Goal: Information Seeking & Learning: Learn about a topic

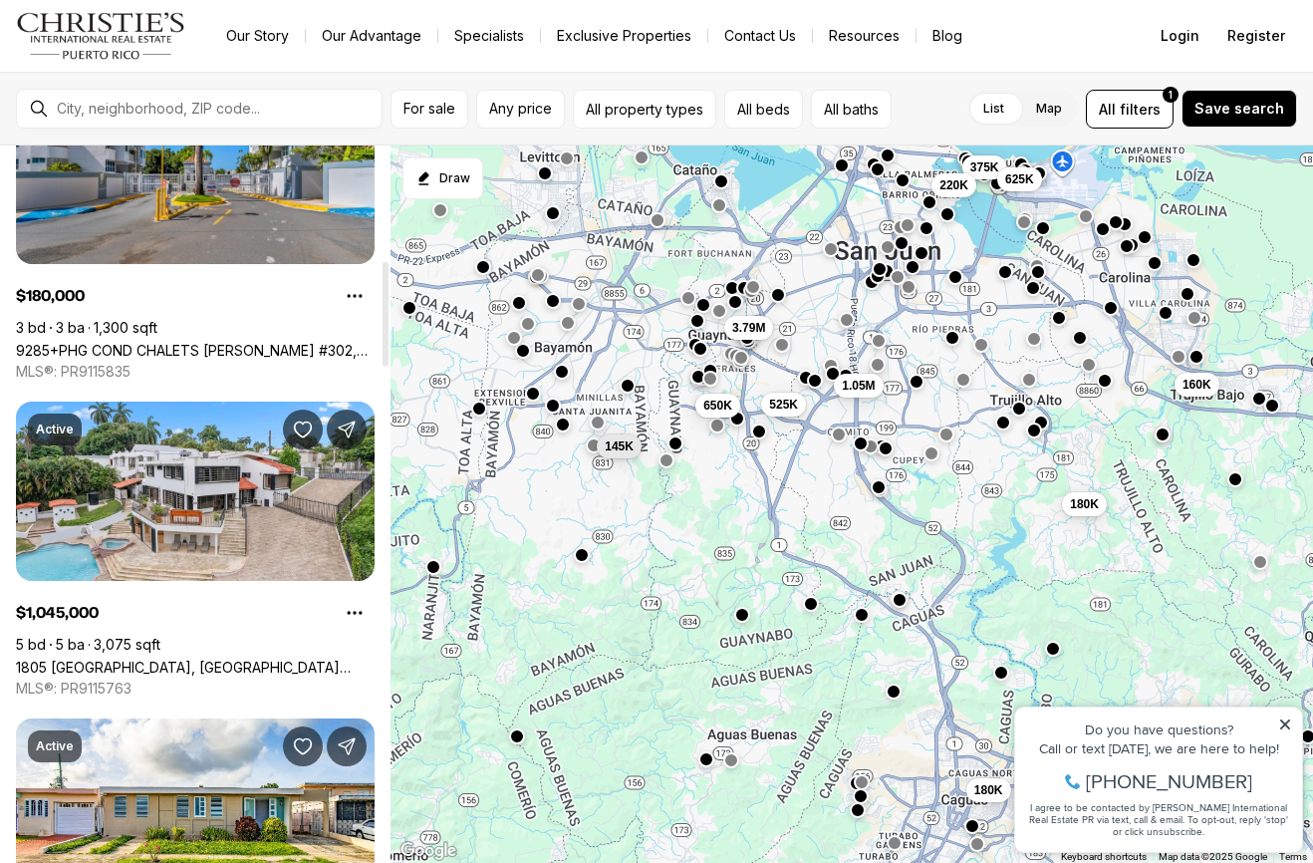
scroll to position [771, 0]
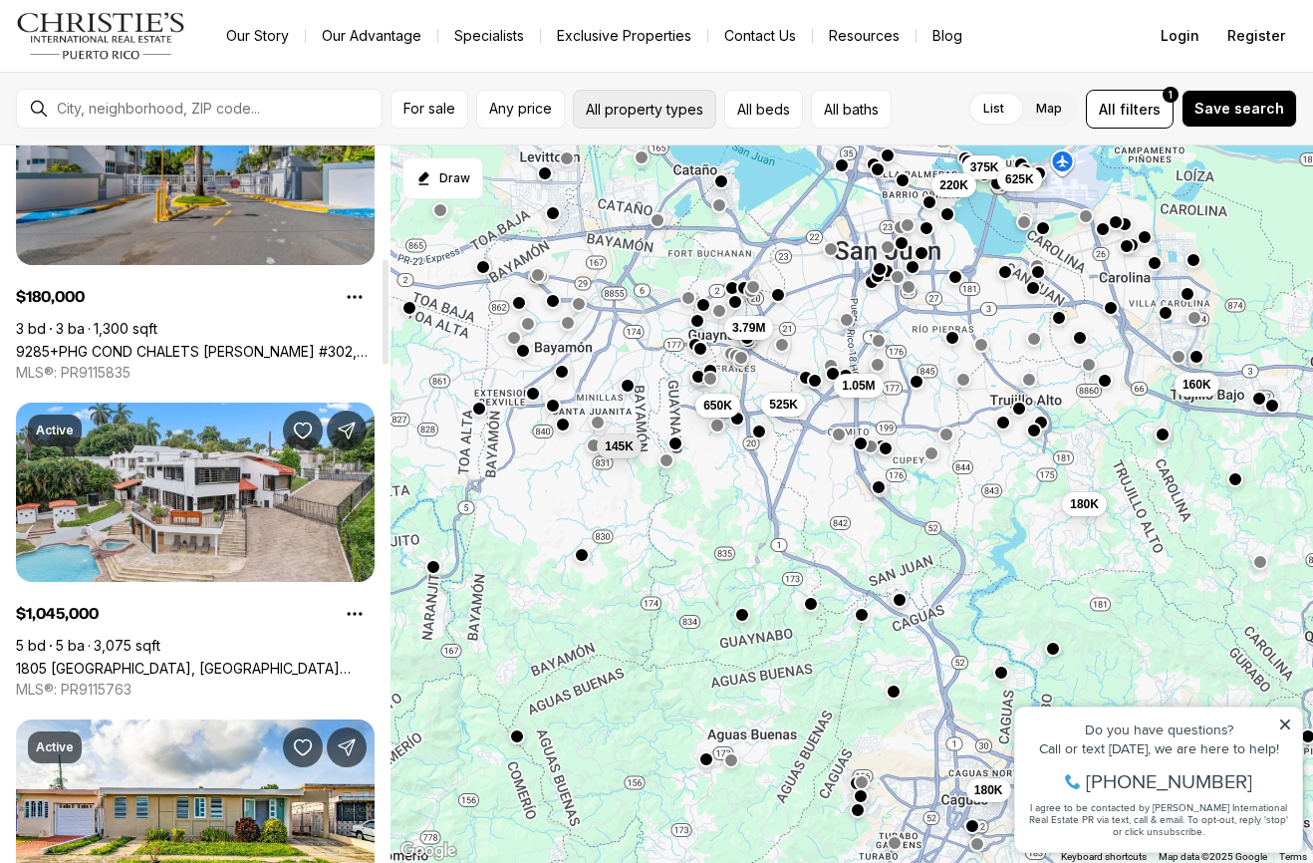
click at [633, 109] on button "All property types" at bounding box center [644, 109] width 143 height 39
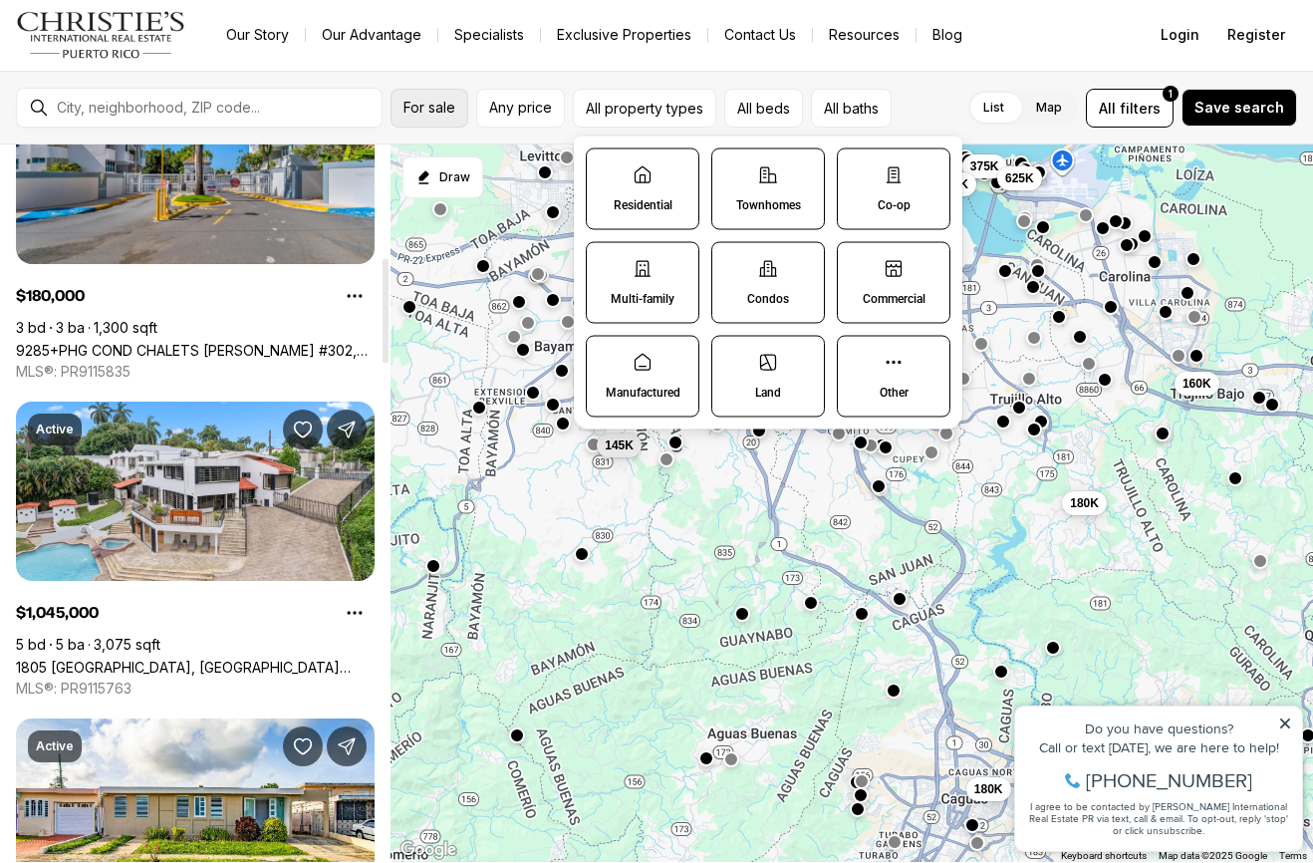
click at [430, 105] on span "For sale" at bounding box center [429, 109] width 52 height 16
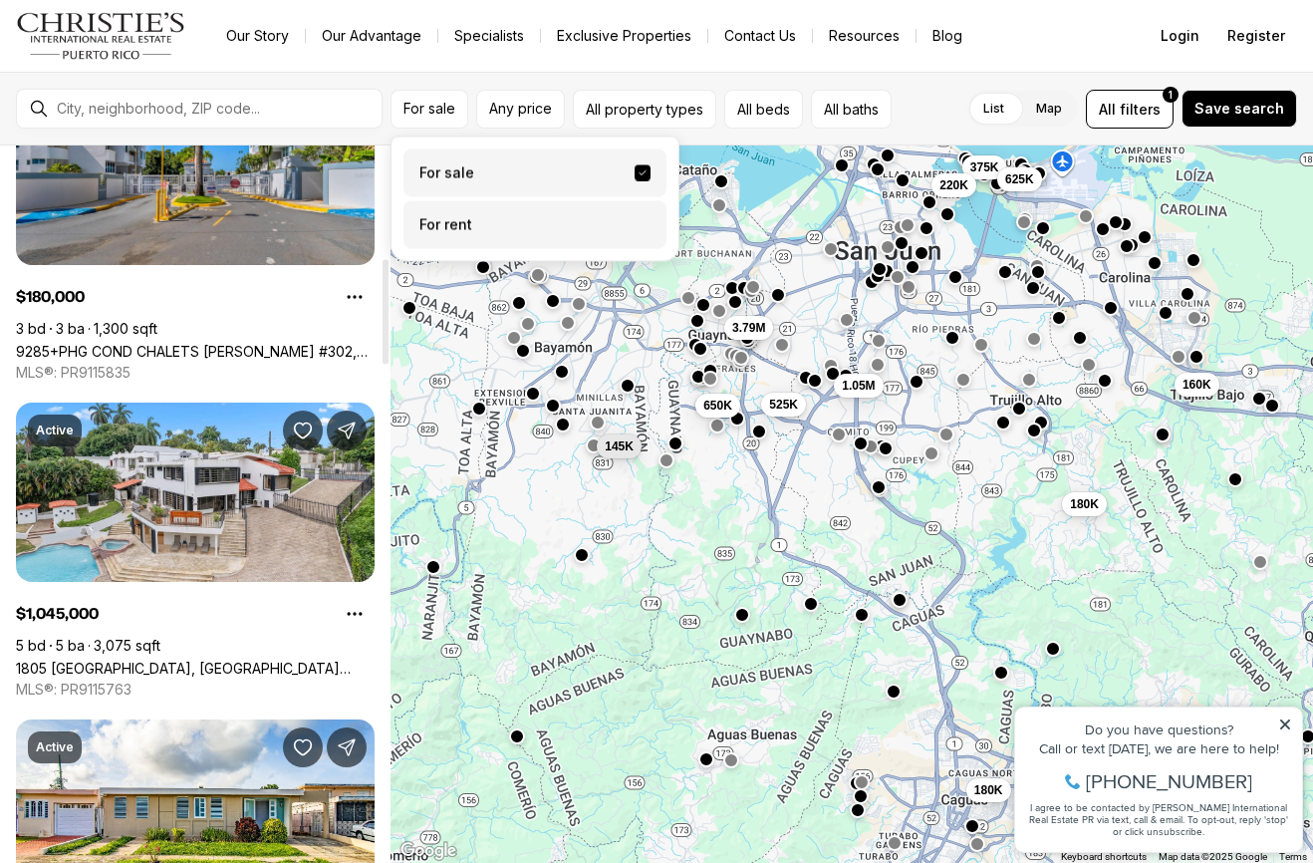
click at [468, 234] on label "For rent" at bounding box center [534, 225] width 263 height 48
click at [635, 217] on button "For rent" at bounding box center [643, 217] width 16 height 0
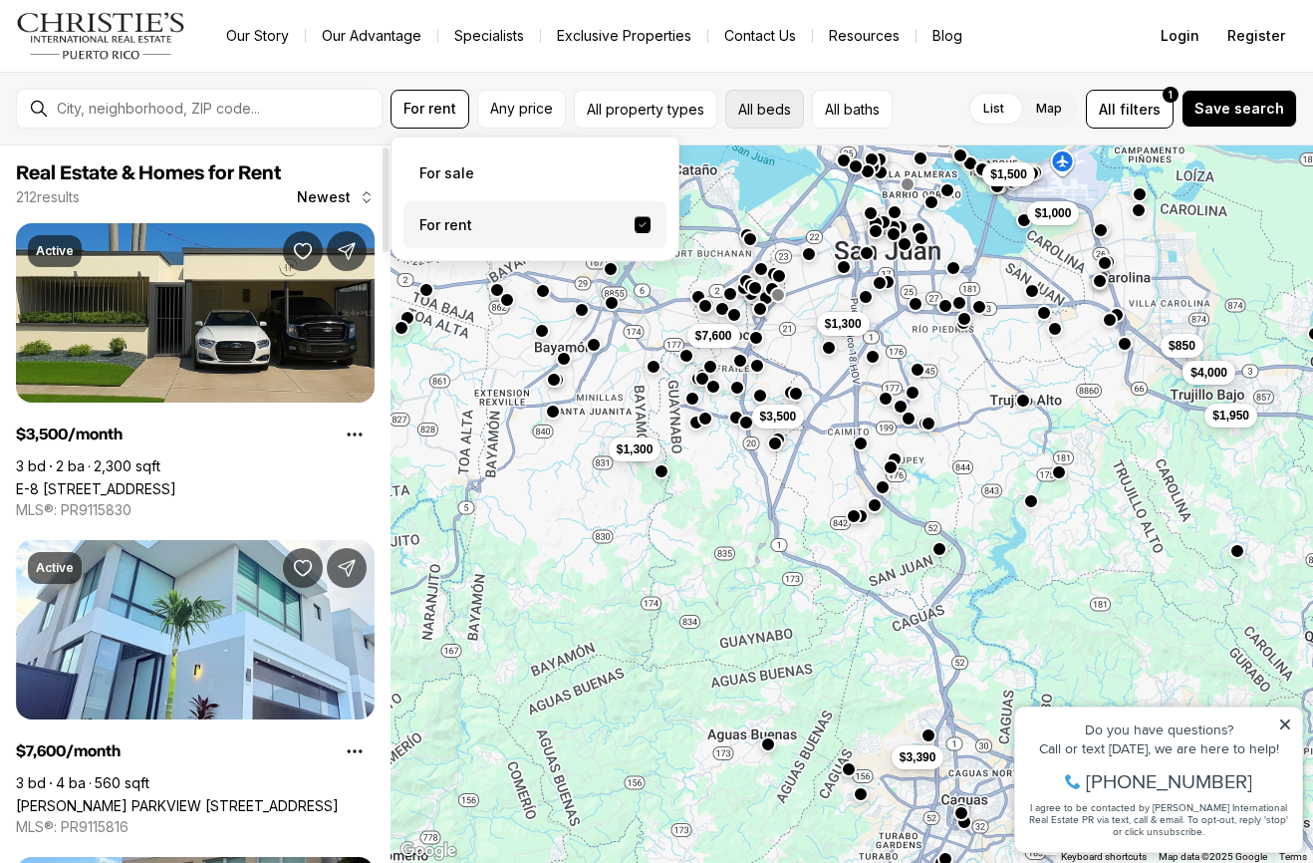
click at [784, 108] on button "All beds" at bounding box center [764, 109] width 79 height 39
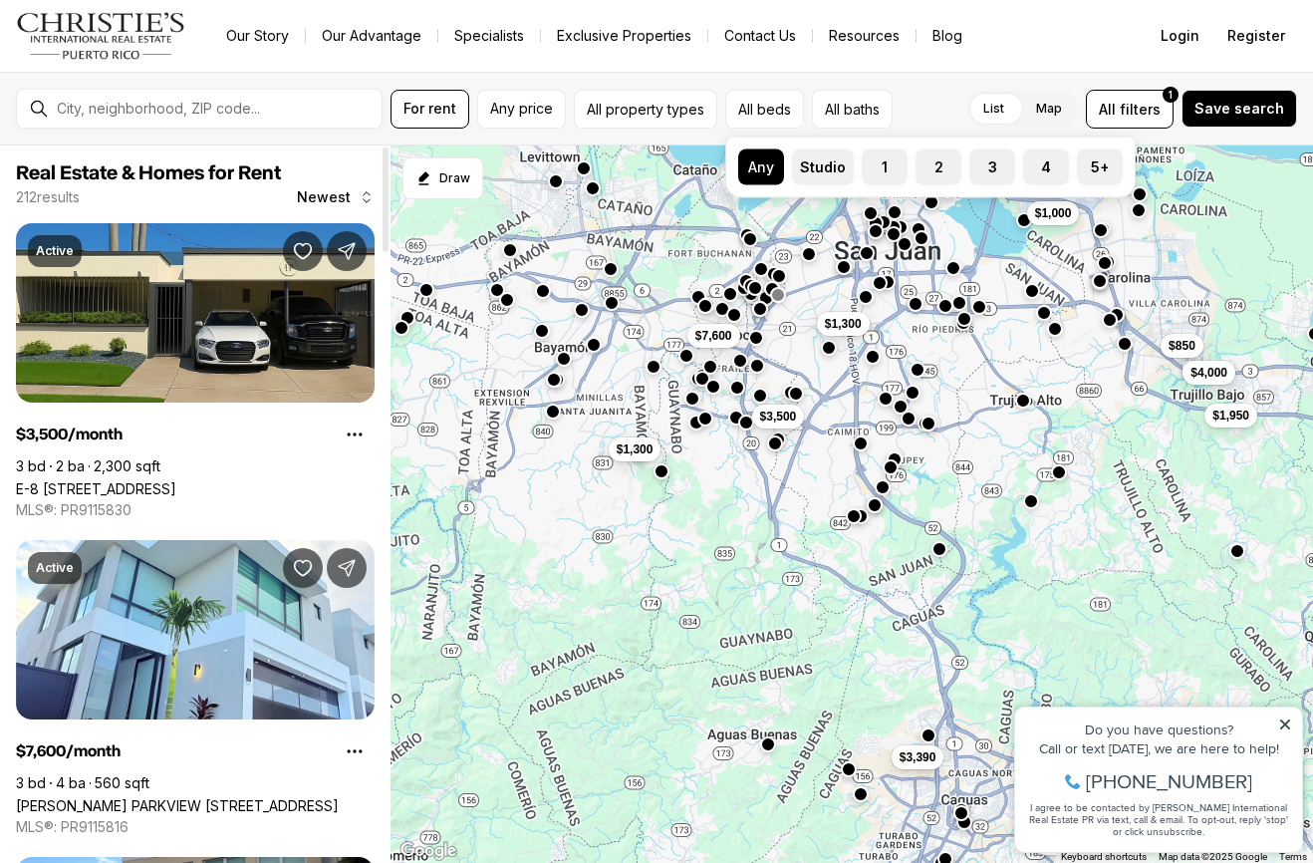
click at [985, 167] on button "3" at bounding box center [979, 159] width 20 height 20
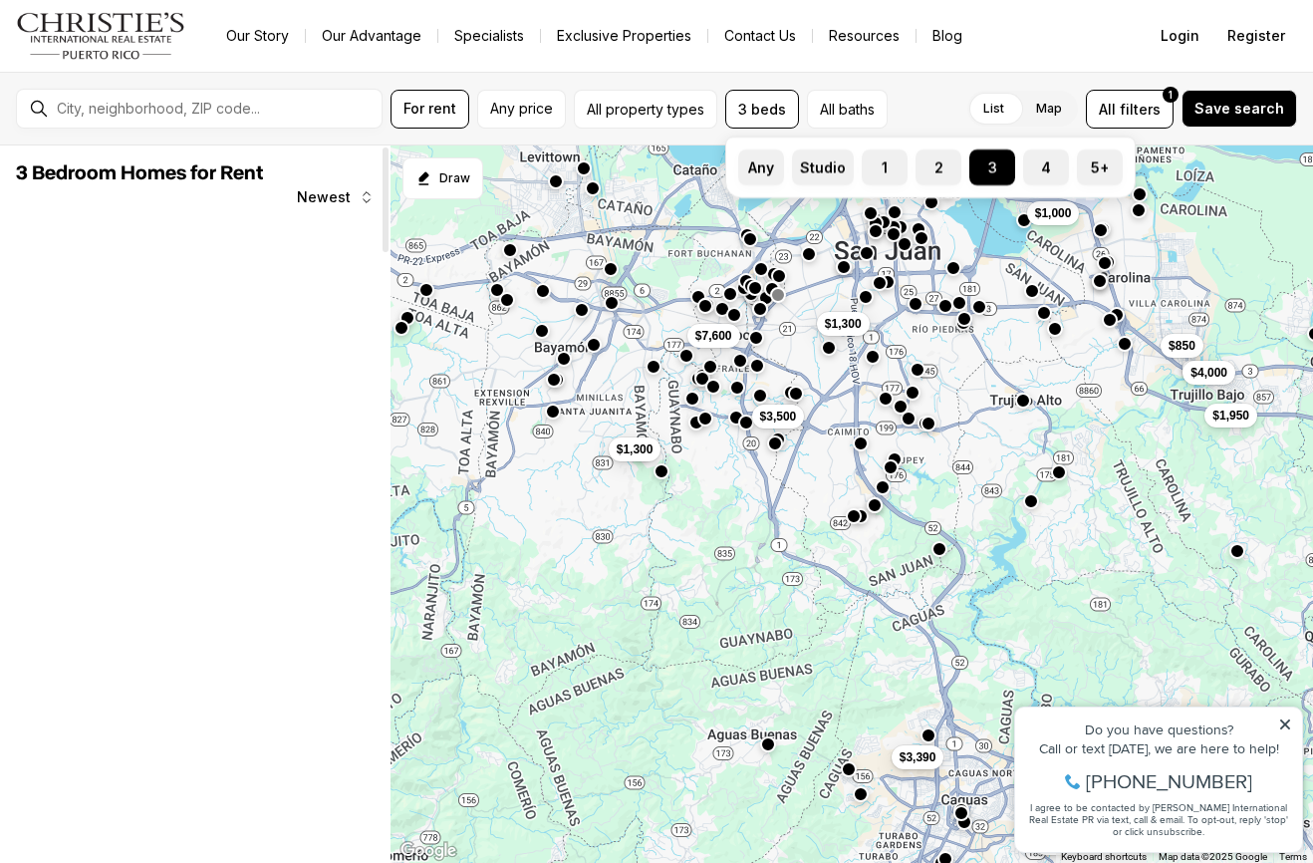
click at [851, 116] on button "All baths" at bounding box center [847, 109] width 81 height 39
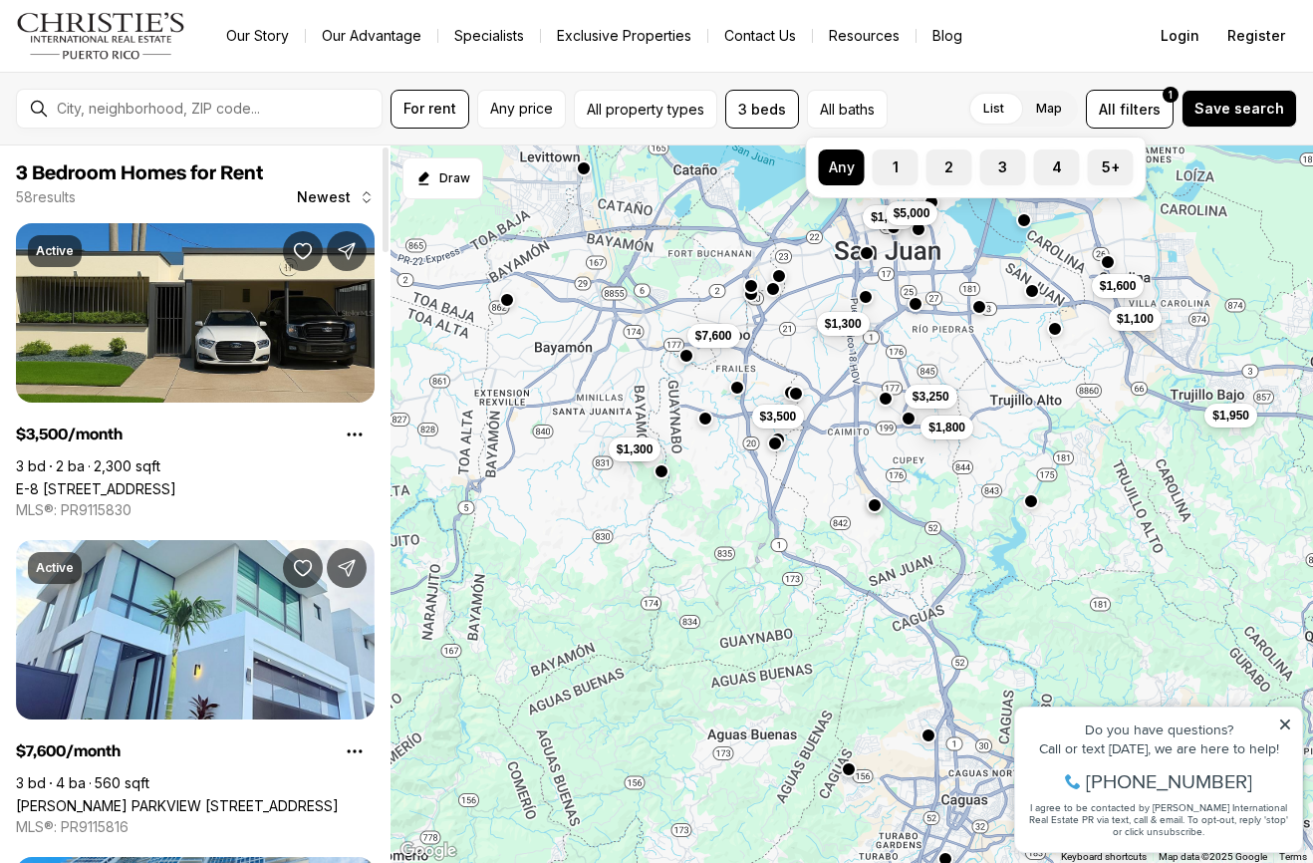
click at [942, 165] on button "2" at bounding box center [937, 159] width 20 height 20
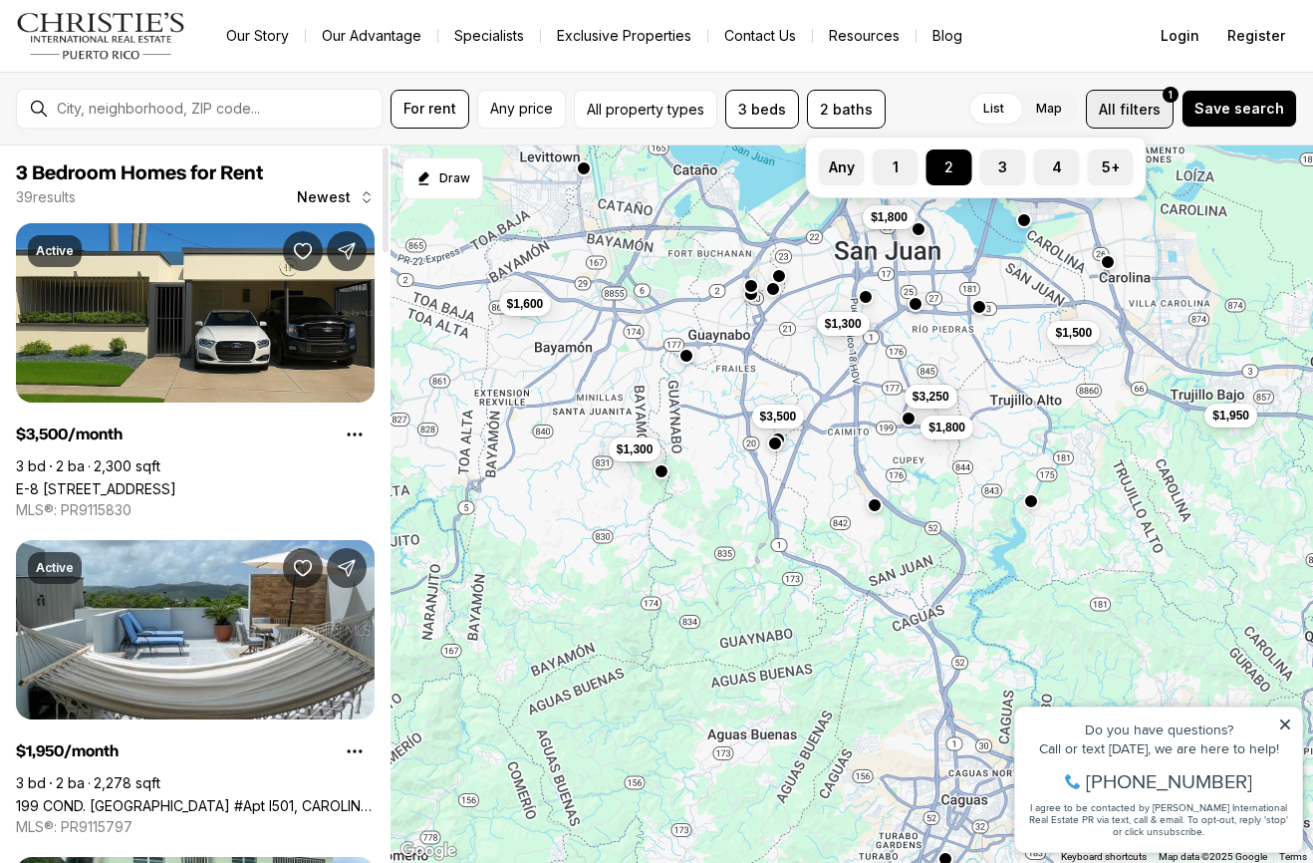
click at [1116, 108] on span "All" at bounding box center [1107, 109] width 17 height 21
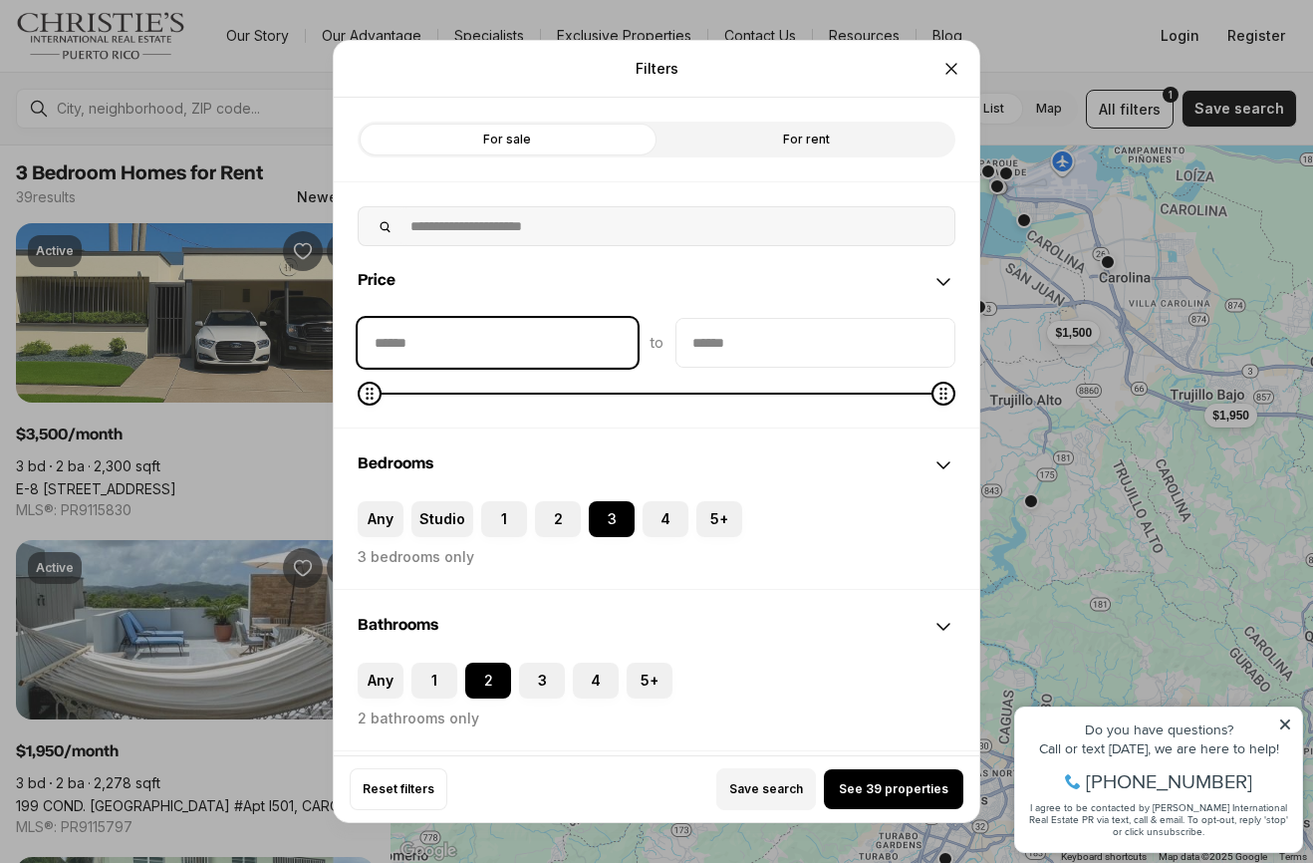
click at [470, 319] on input "priceMin" at bounding box center [498, 343] width 278 height 48
click at [729, 319] on input "priceMax" at bounding box center [815, 343] width 278 height 48
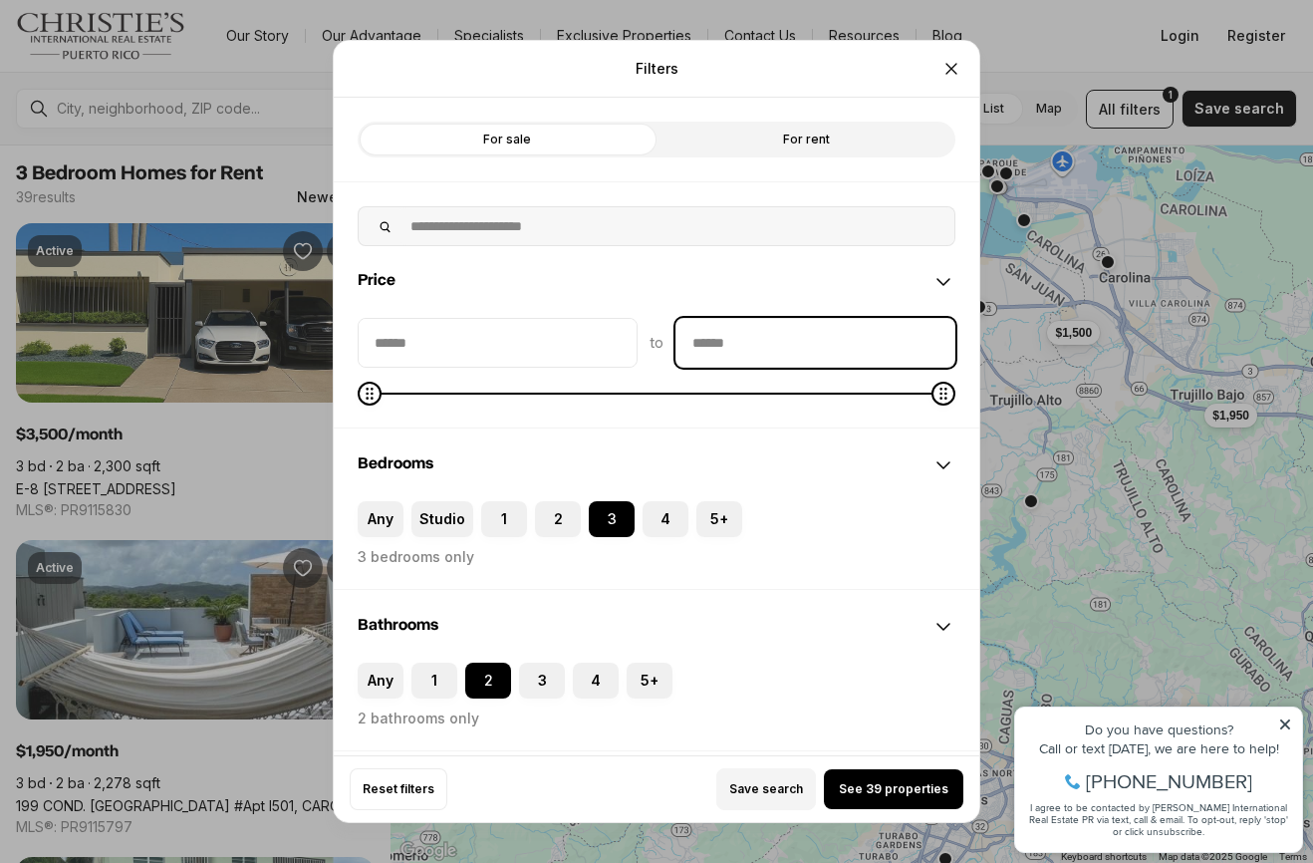
click at [714, 324] on input "priceMax" at bounding box center [815, 343] width 278 height 48
type input "******"
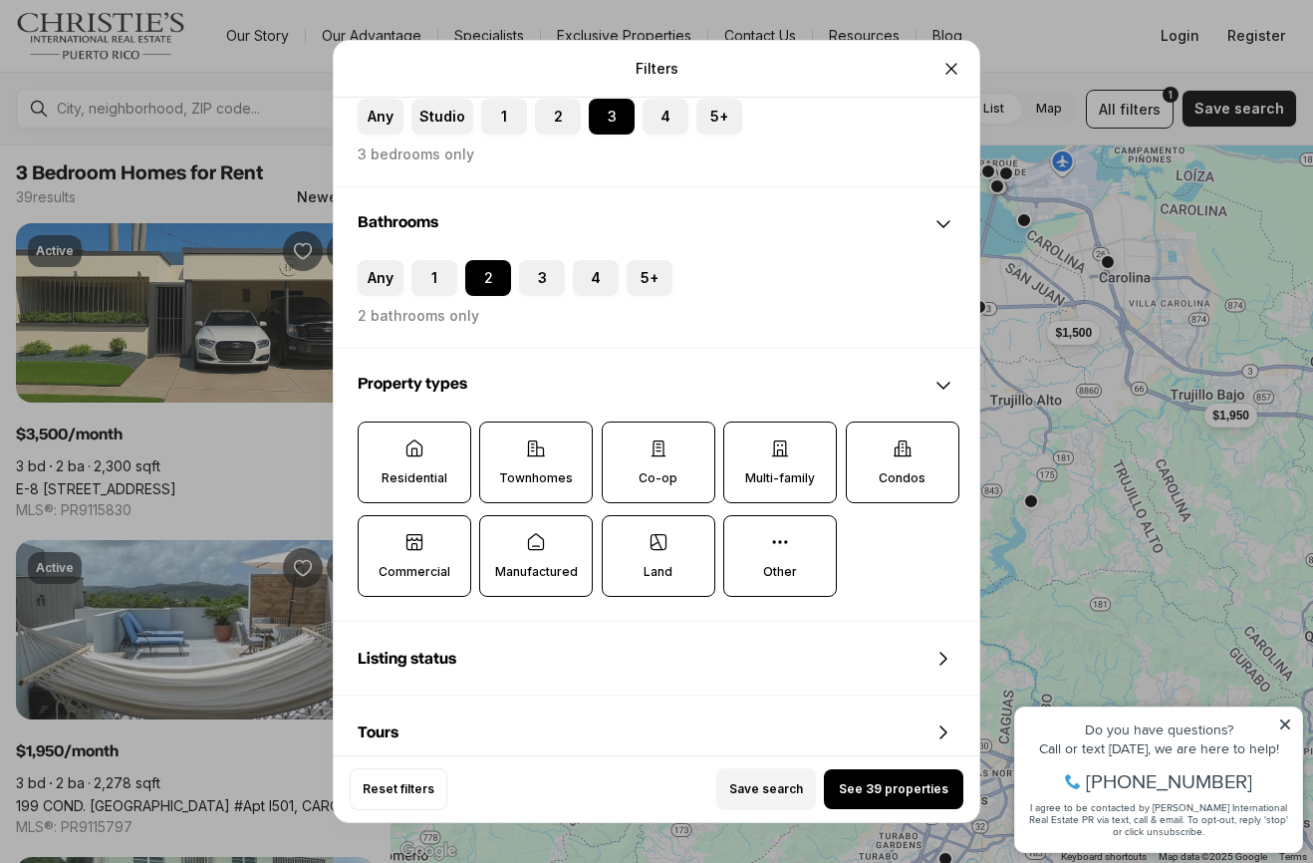
scroll to position [407, 0]
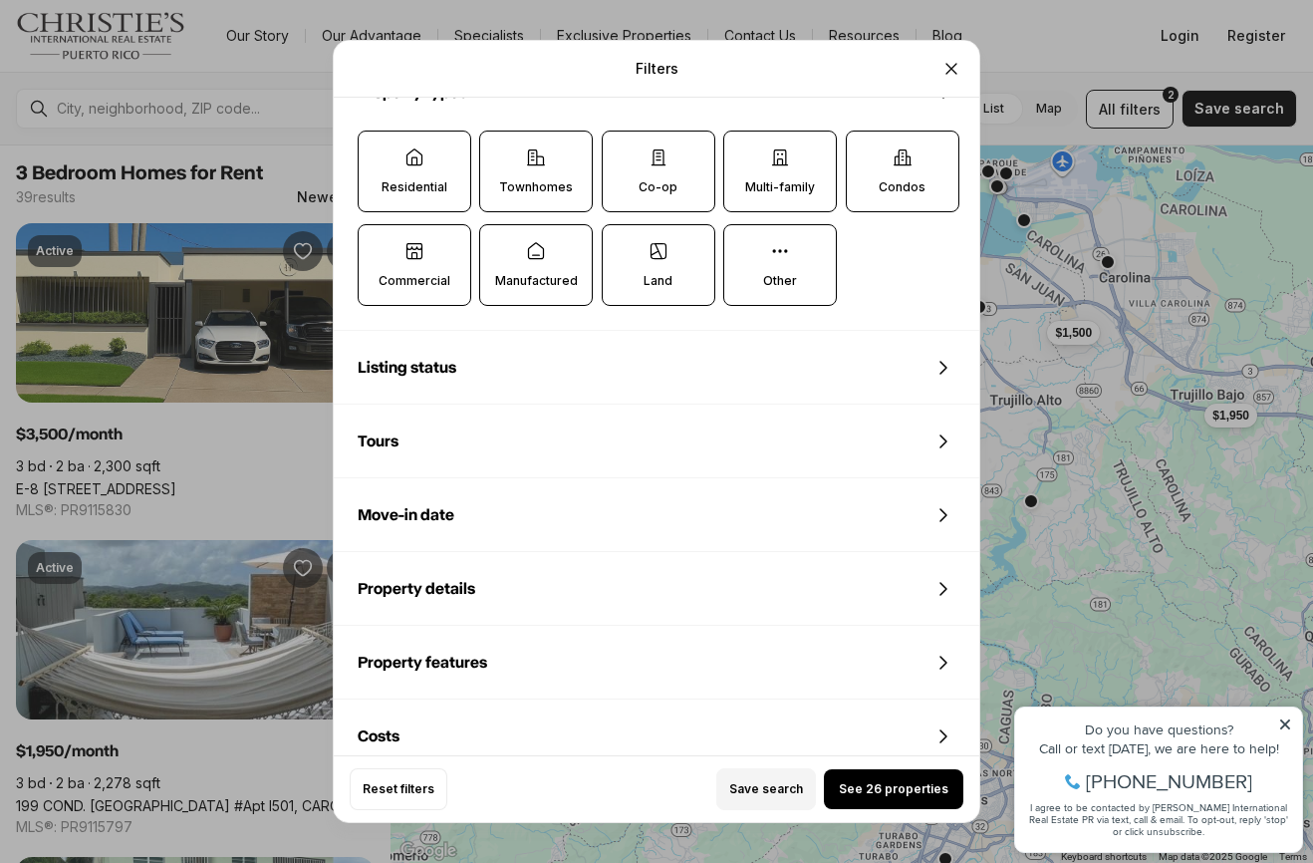
scroll to position [694, 0]
click at [909, 797] on span "See 26 properties" at bounding box center [894, 789] width 110 height 16
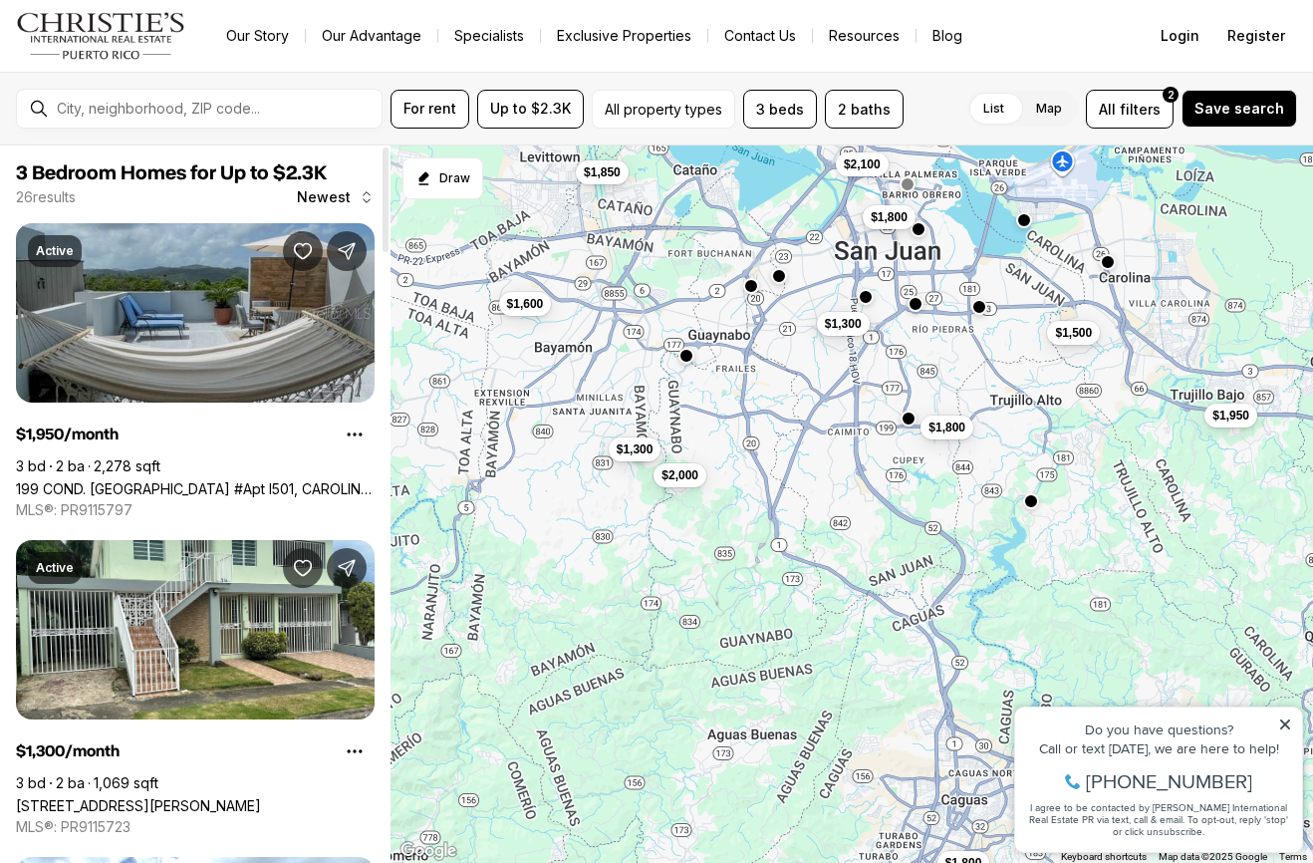
click at [141, 480] on link "199 COND. PASEO DEL REY #Apt I501, CAROLINA PR, 00987" at bounding box center [195, 488] width 359 height 17
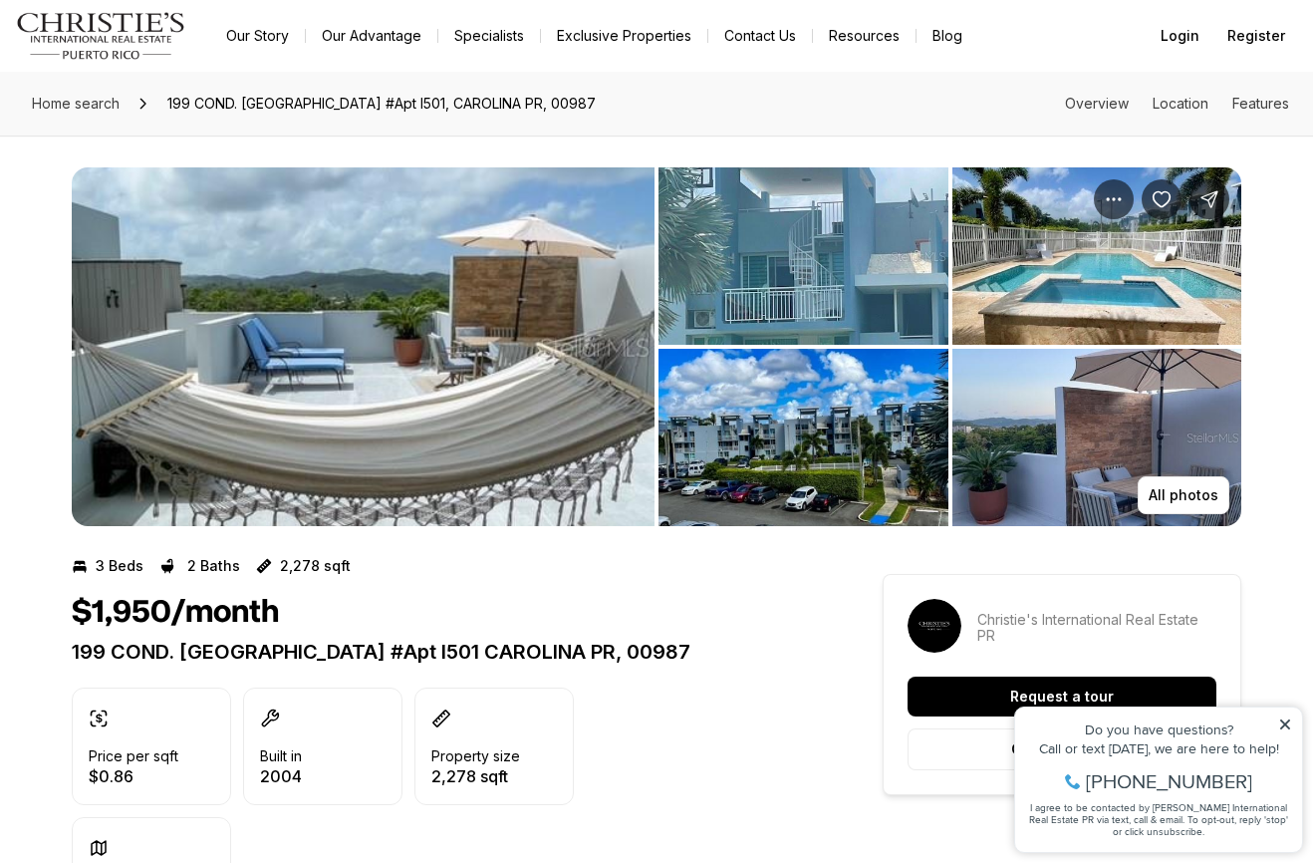
click at [241, 457] on img "View image gallery" at bounding box center [363, 346] width 583 height 359
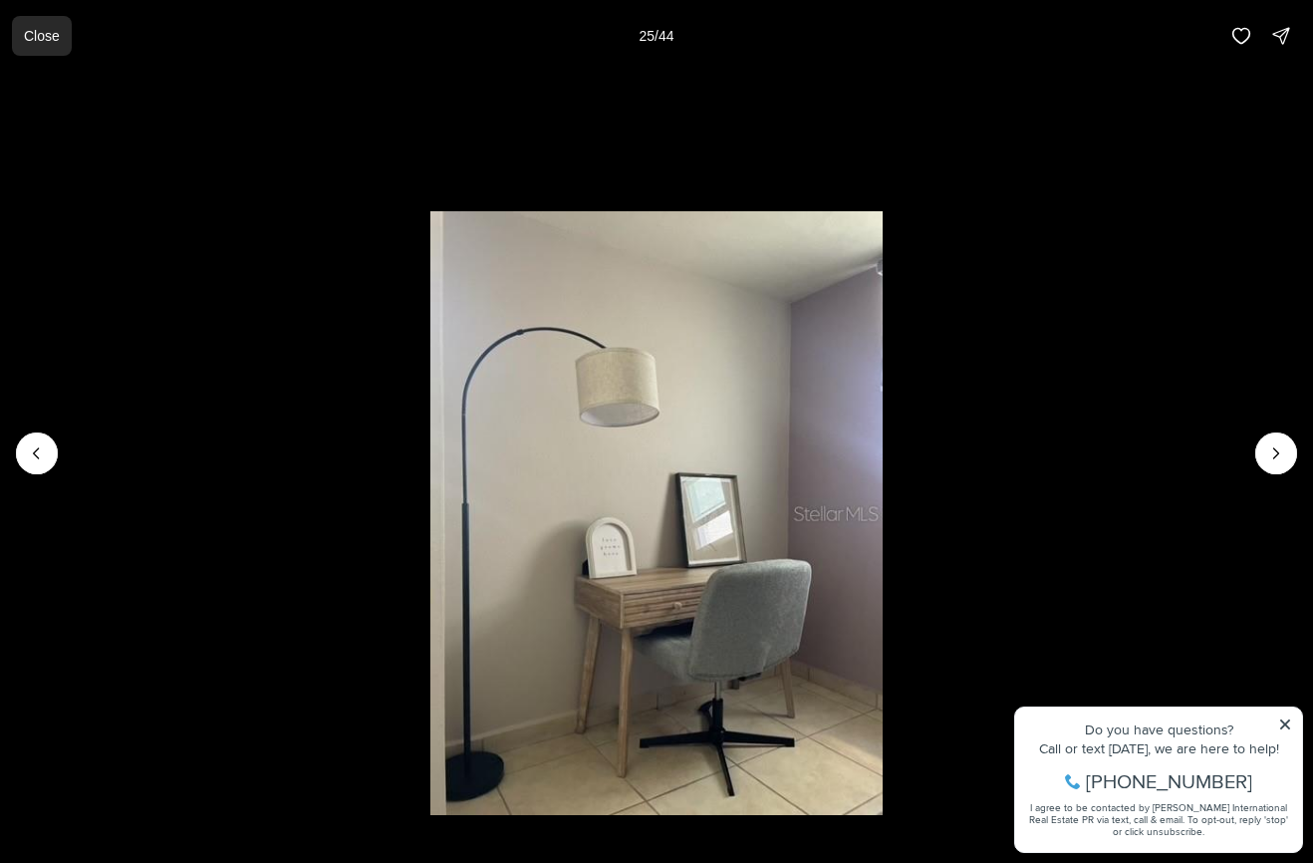
click at [60, 30] on p "Close" at bounding box center [42, 36] width 36 height 16
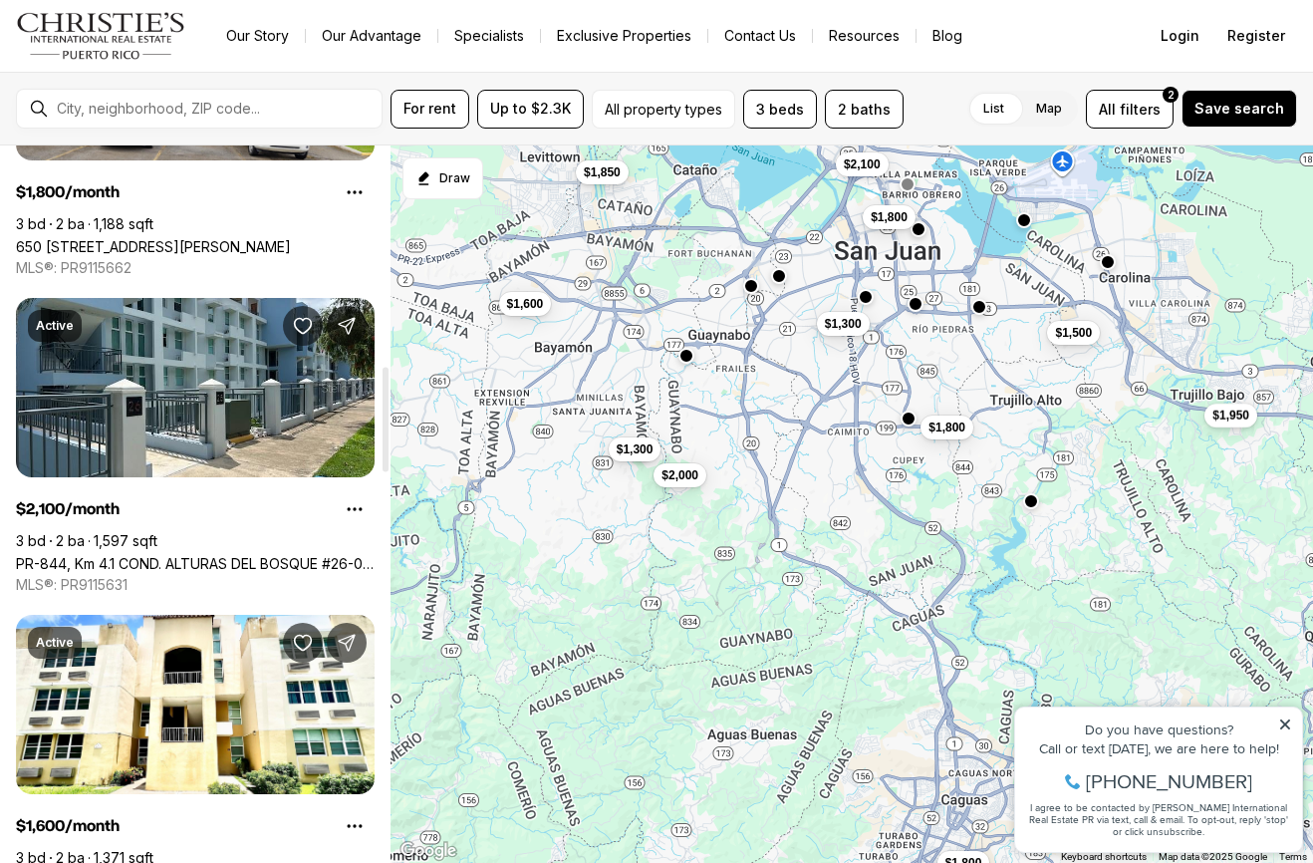
scroll to position [1512, 0]
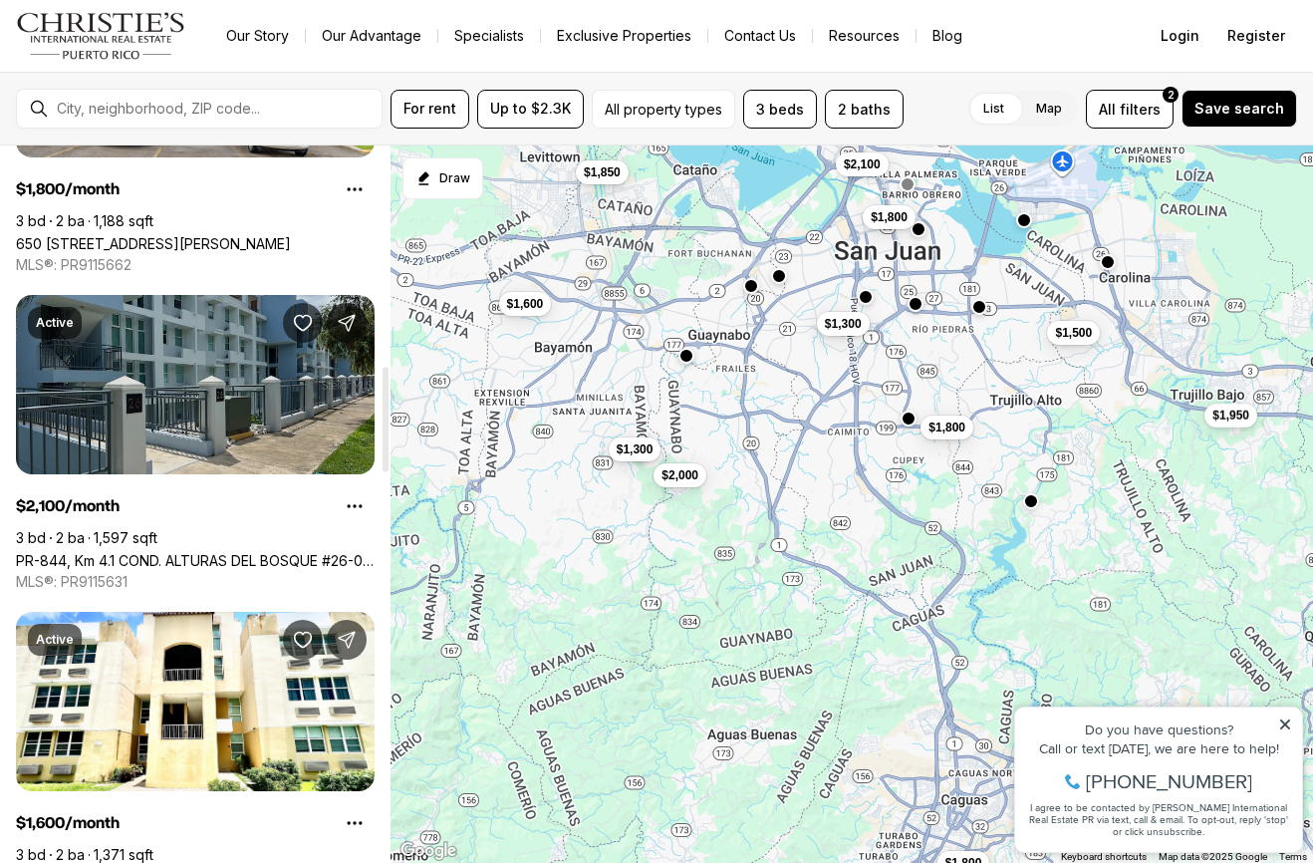
click at [130, 552] on link "PR-844, Km 4.1 COND. ALTURAS DEL BOSQUE #26-03, SAN JUAN PR, 00926" at bounding box center [195, 560] width 359 height 17
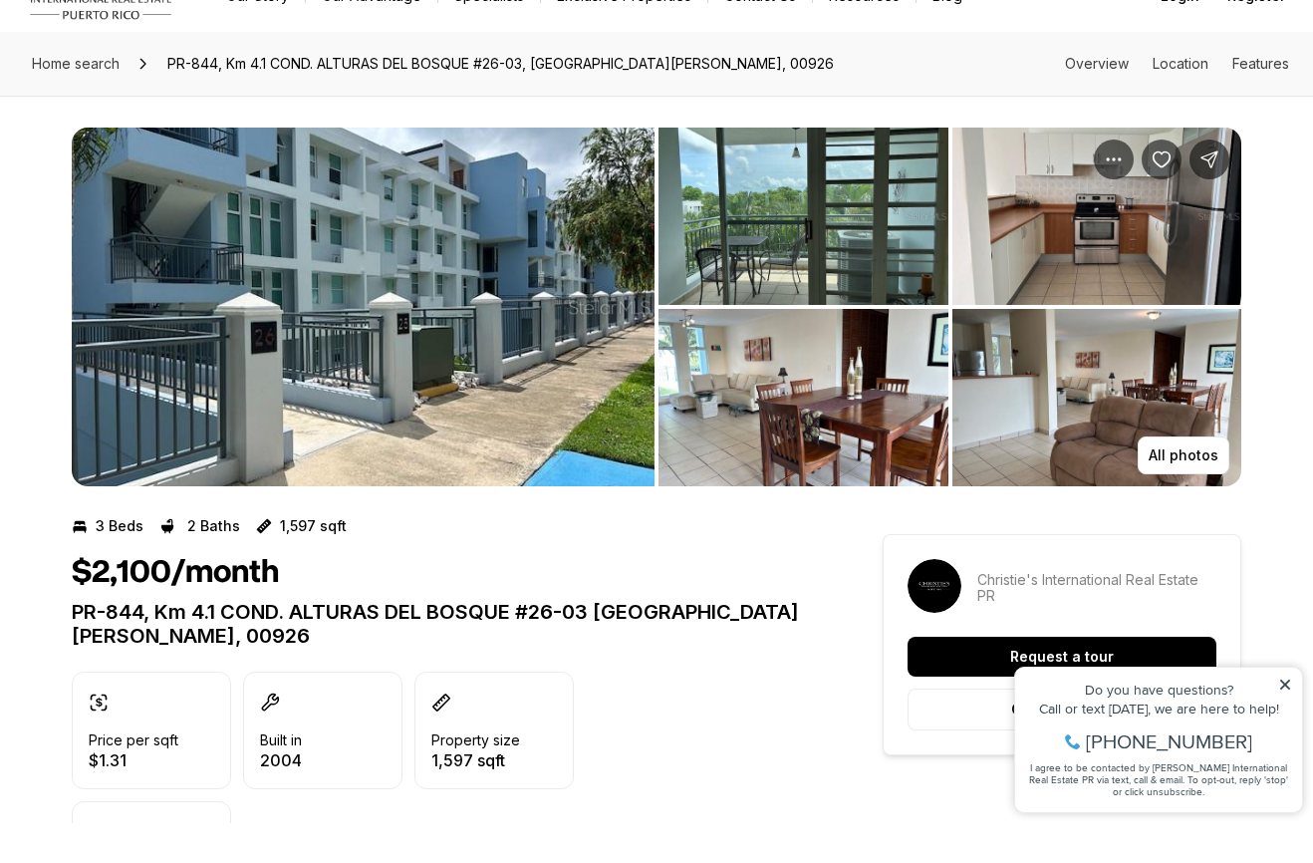
scroll to position [41, 0]
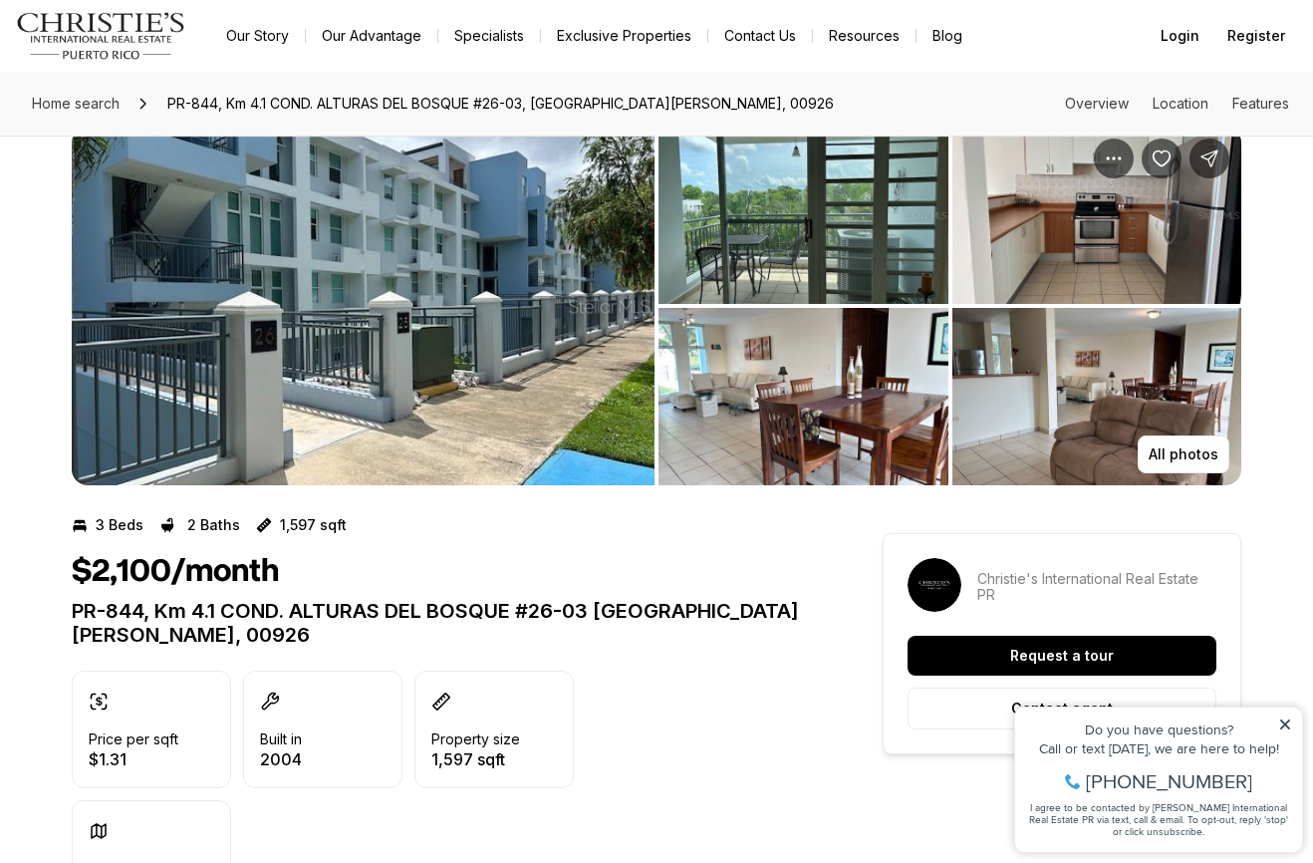
click at [832, 429] on img "View image gallery" at bounding box center [804, 396] width 290 height 177
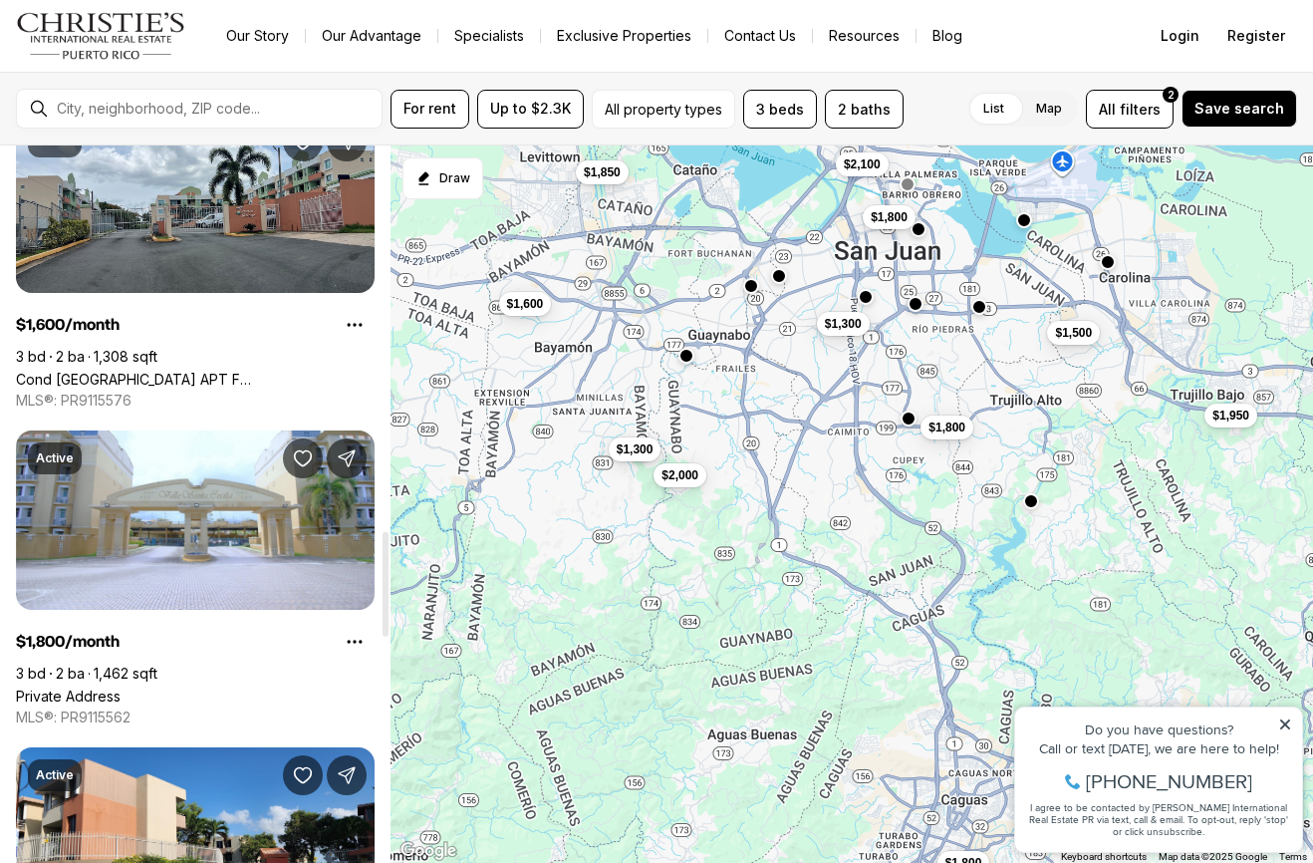
scroll to position [2646, 0]
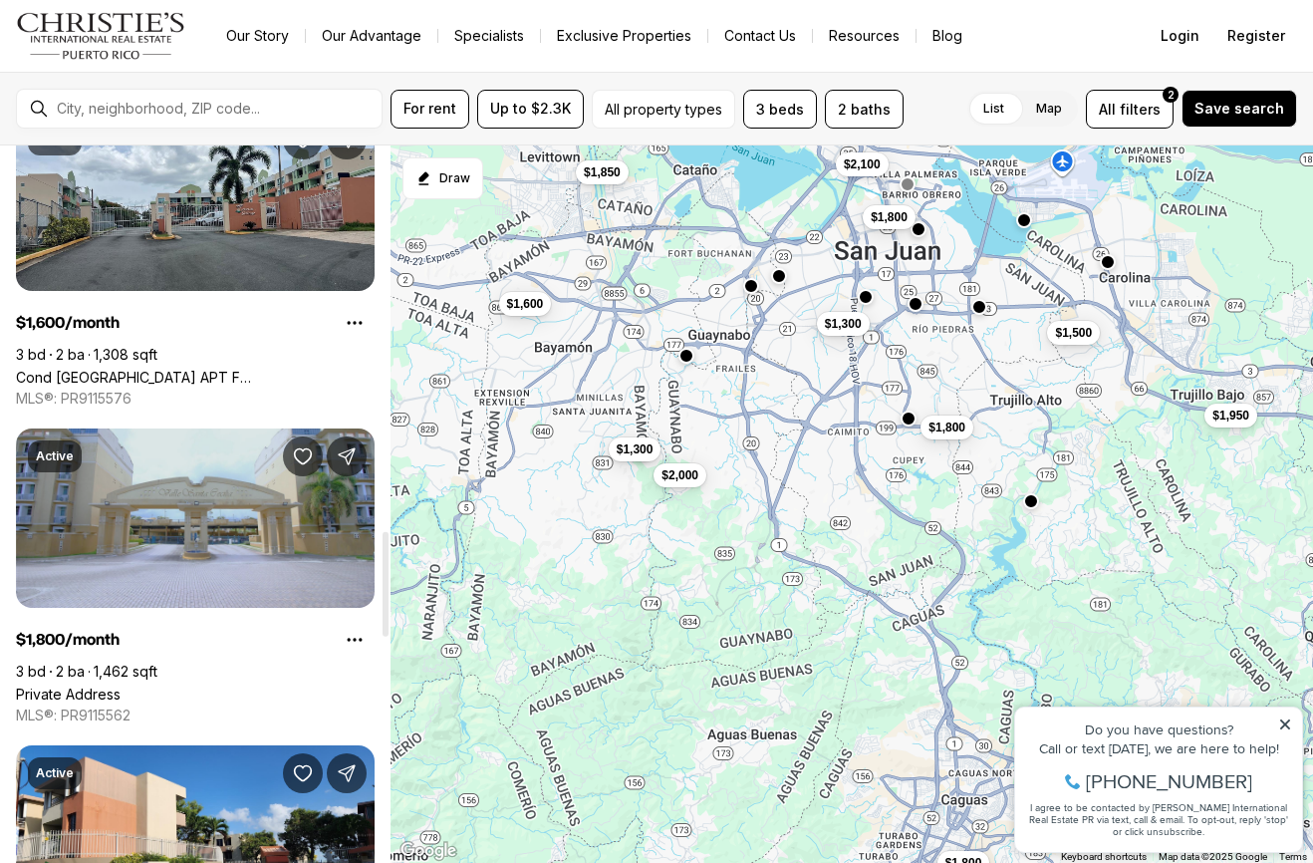
click at [121, 685] on link "Private Address" at bounding box center [68, 693] width 105 height 17
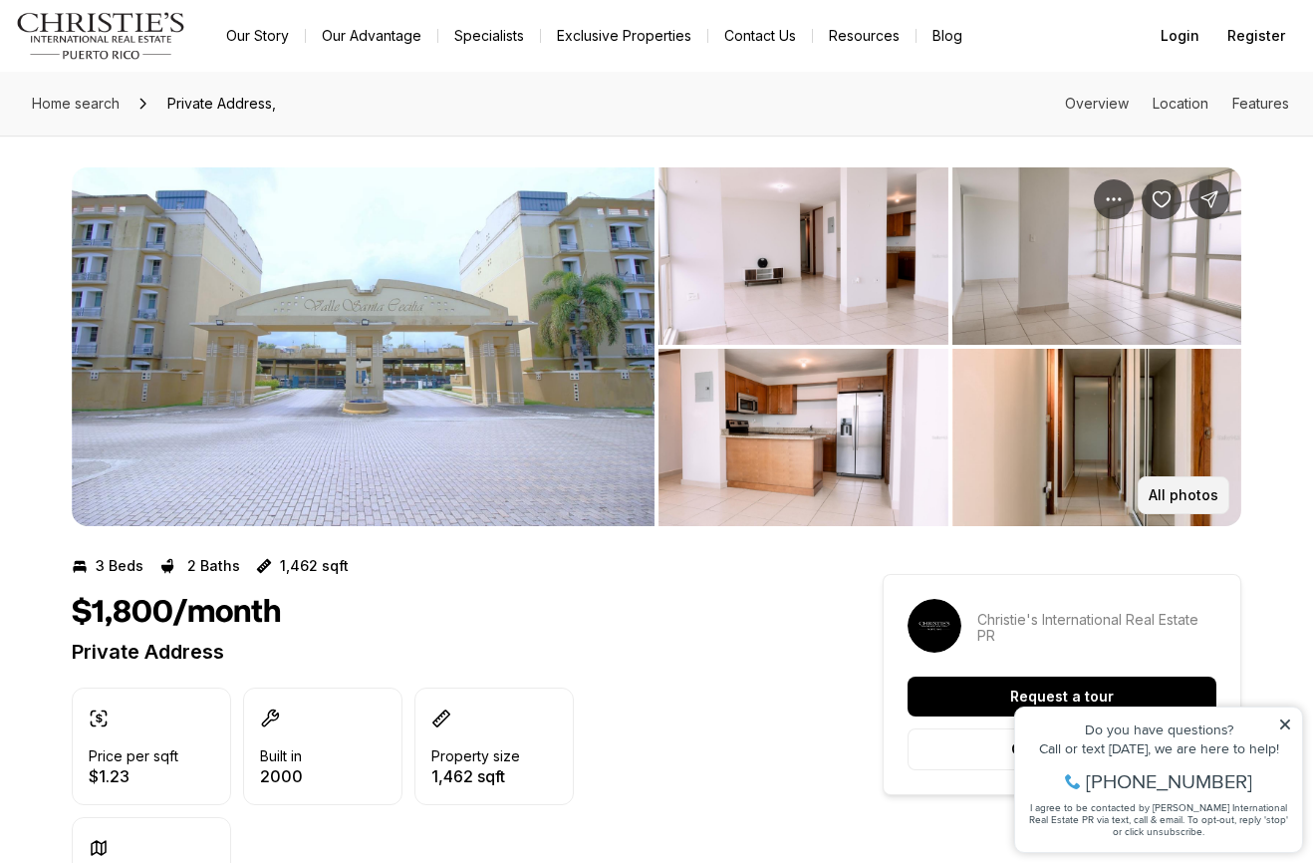
click at [1187, 487] on p "All photos" at bounding box center [1184, 495] width 70 height 16
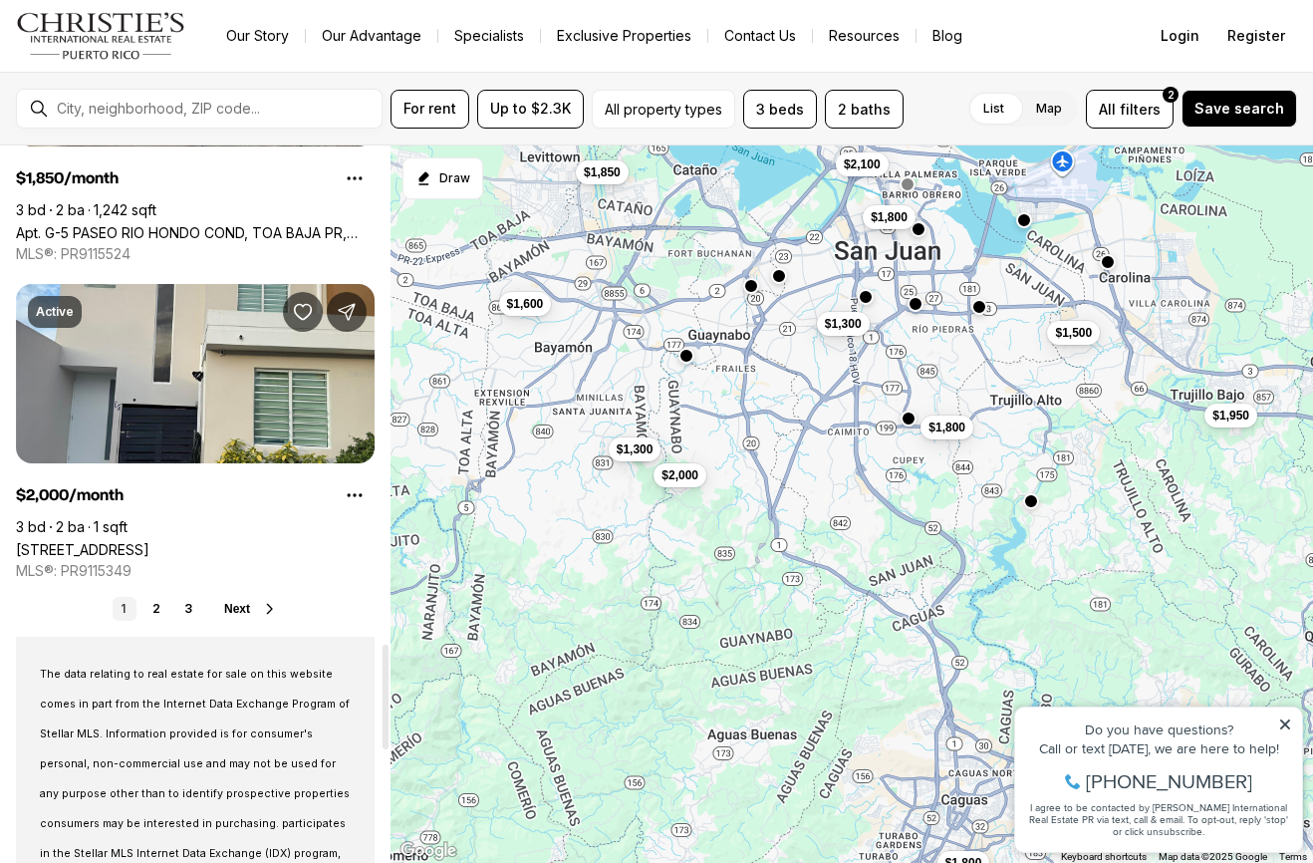
scroll to position [3429, 0]
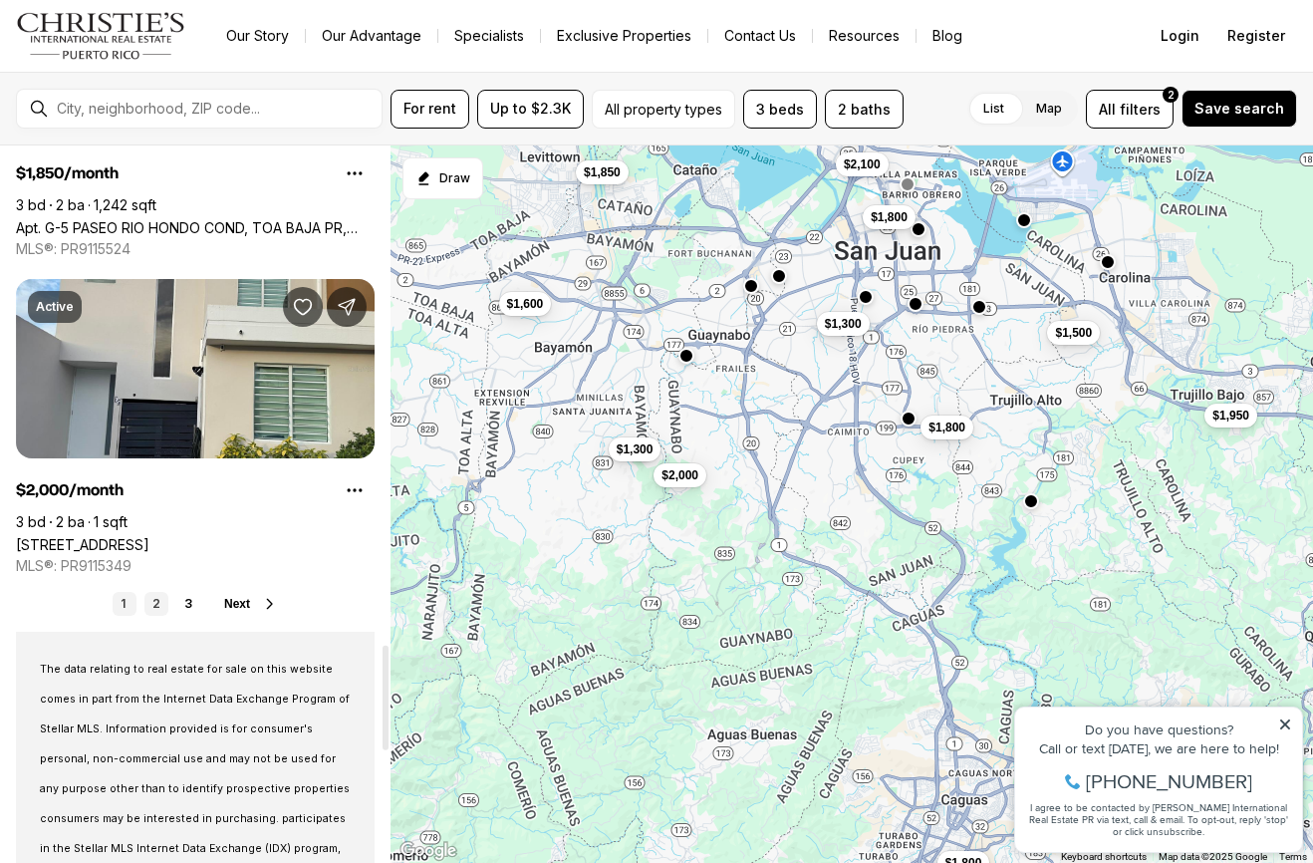
click at [159, 604] on link "2" at bounding box center [156, 604] width 24 height 24
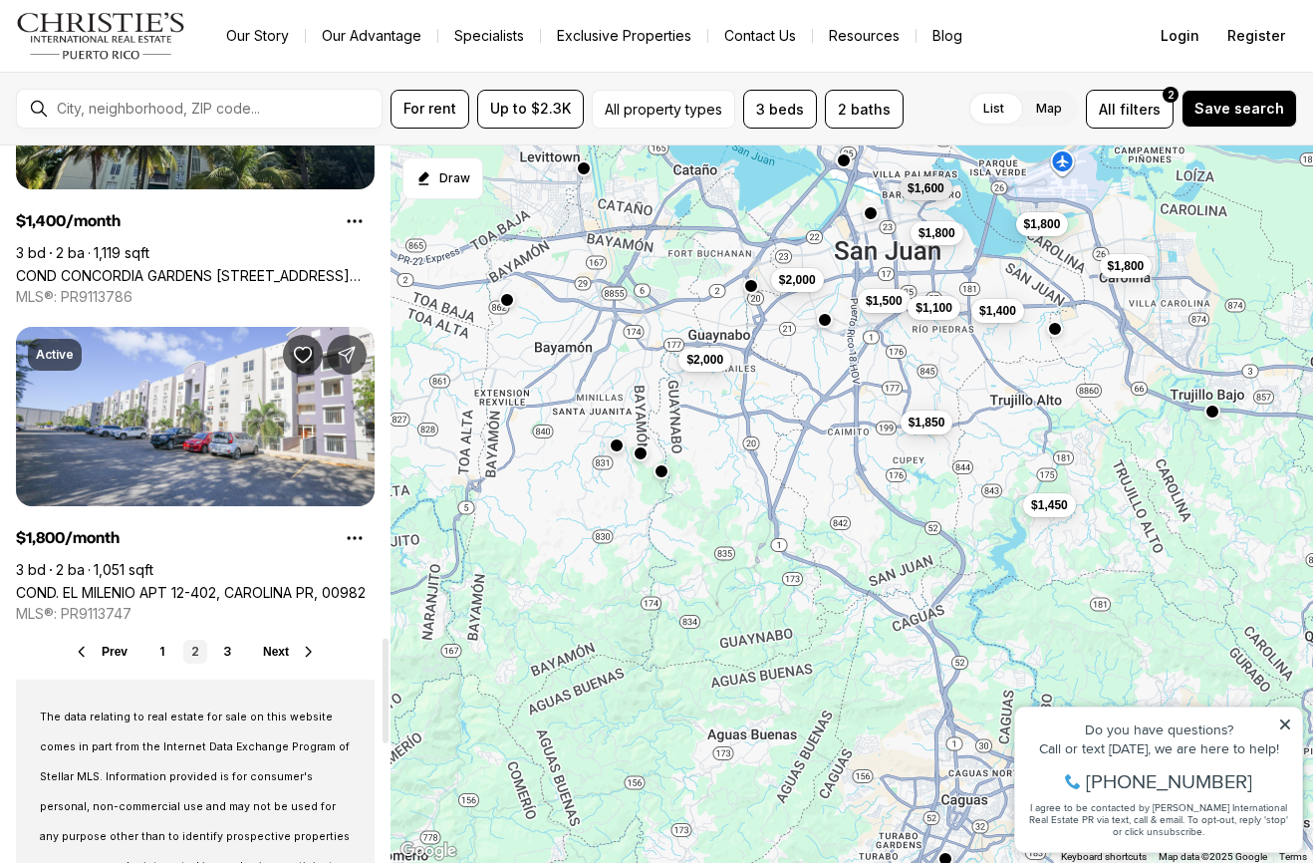
scroll to position [3381, 0]
click at [234, 653] on link "3" at bounding box center [227, 652] width 24 height 24
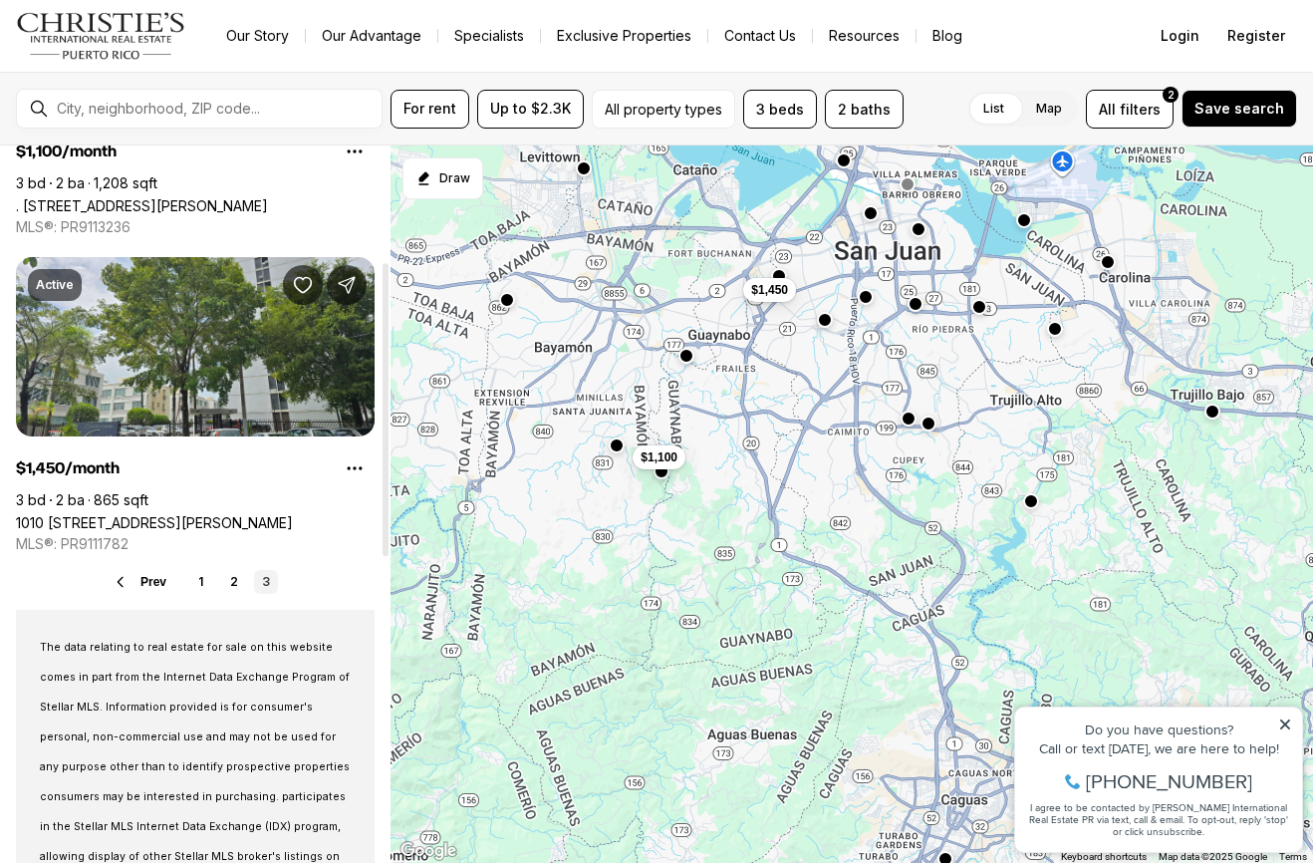
scroll to position [283, 0]
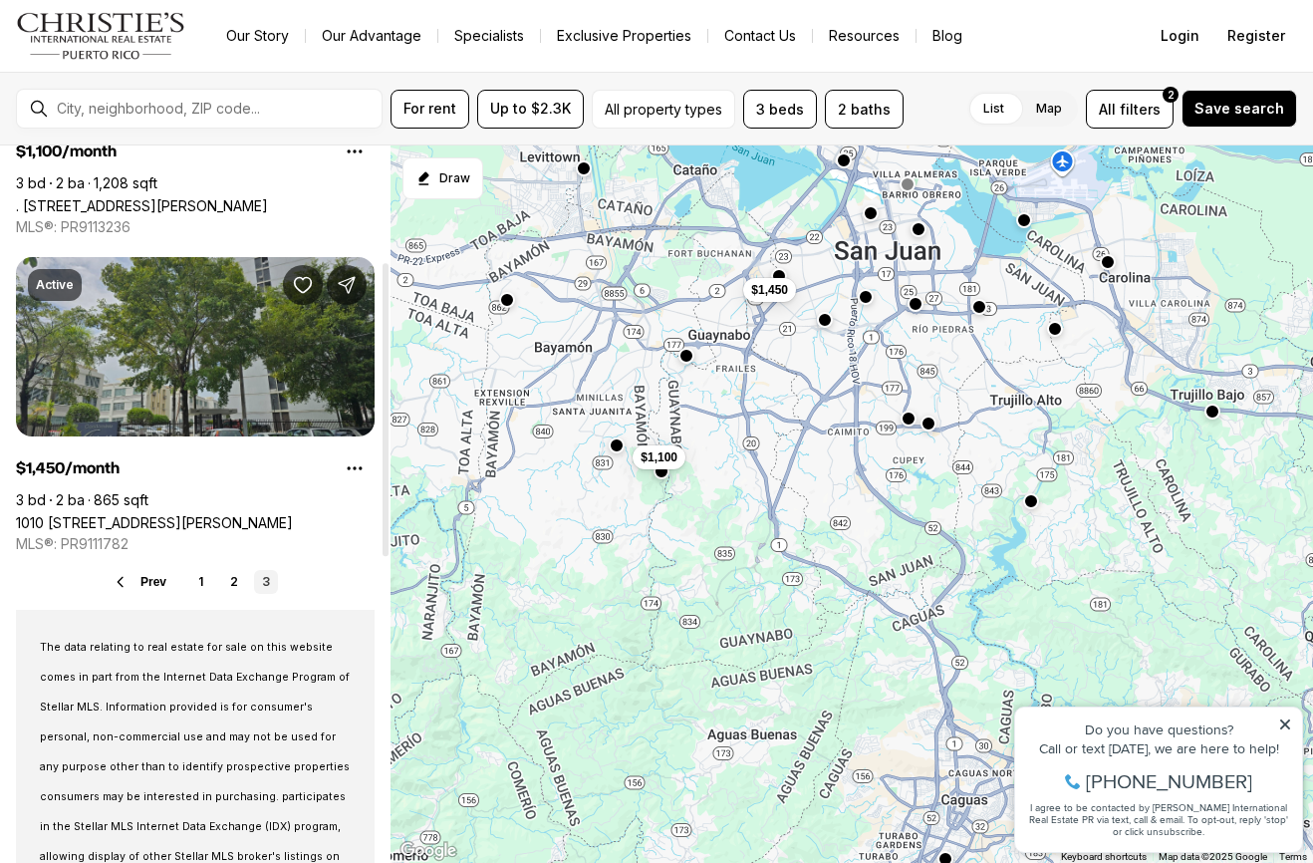
click at [99, 514] on link "1010 [STREET_ADDRESS][PERSON_NAME]" at bounding box center [154, 522] width 277 height 17
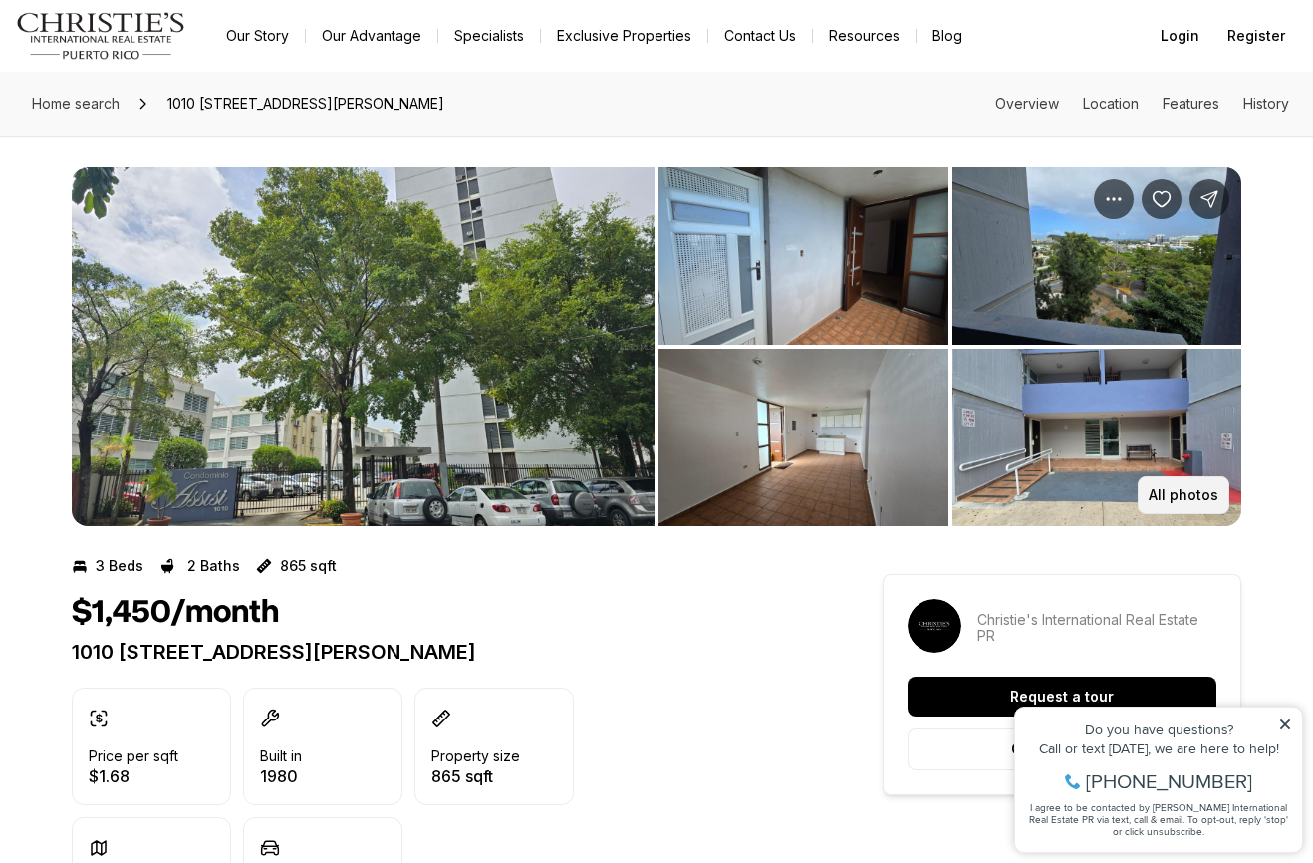
click at [1181, 484] on button "All photos" at bounding box center [1184, 495] width 92 height 38
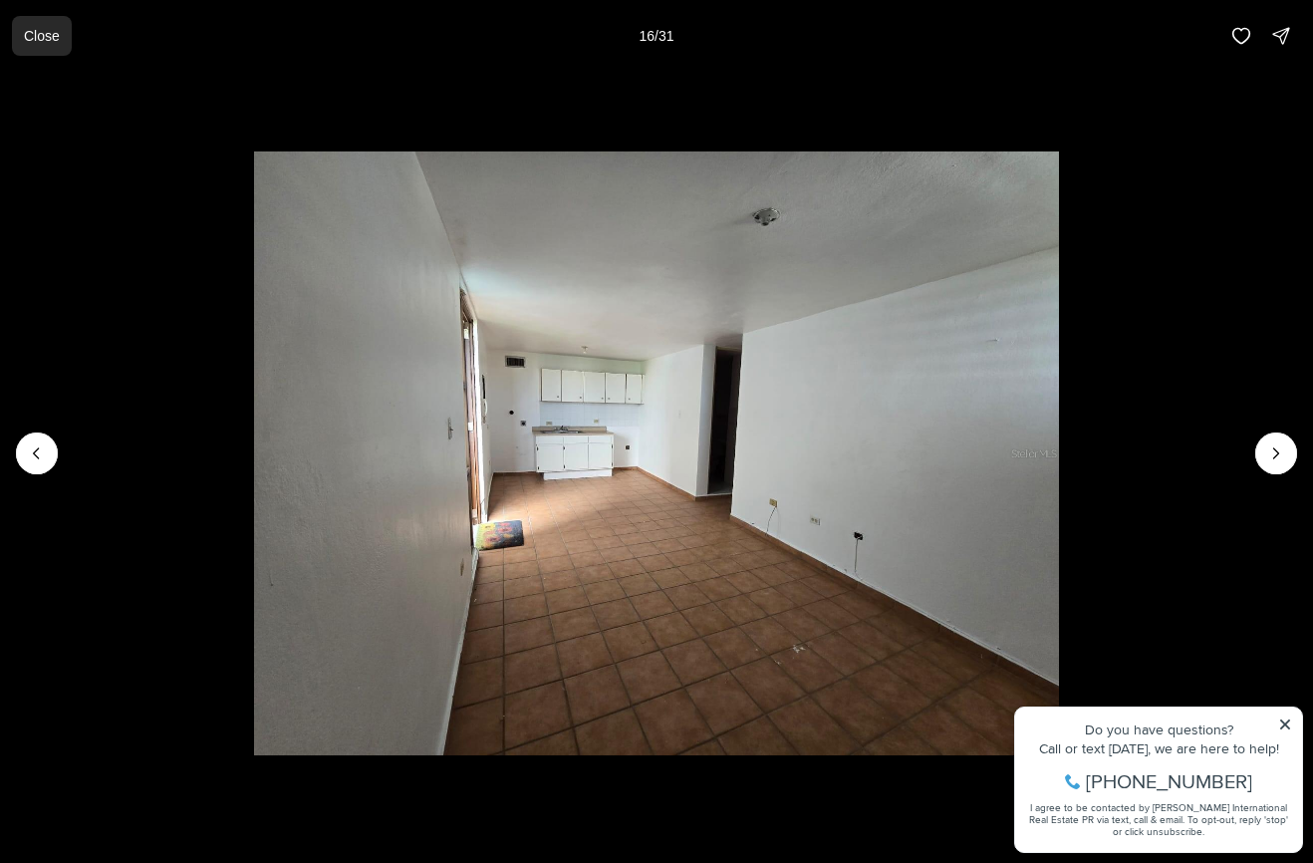
click at [43, 39] on p "Close" at bounding box center [42, 36] width 36 height 16
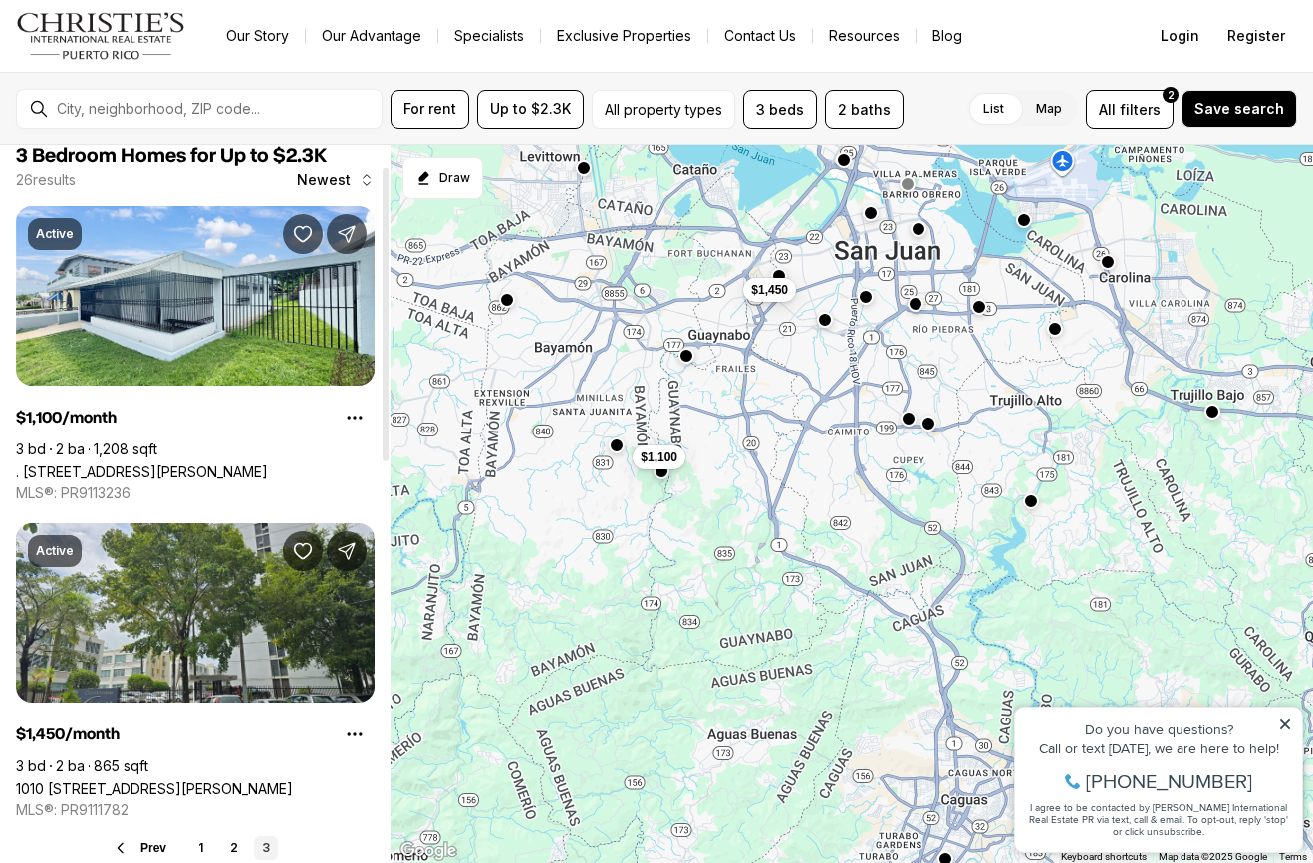
scroll to position [8, 0]
